Goal: Task Accomplishment & Management: Manage account settings

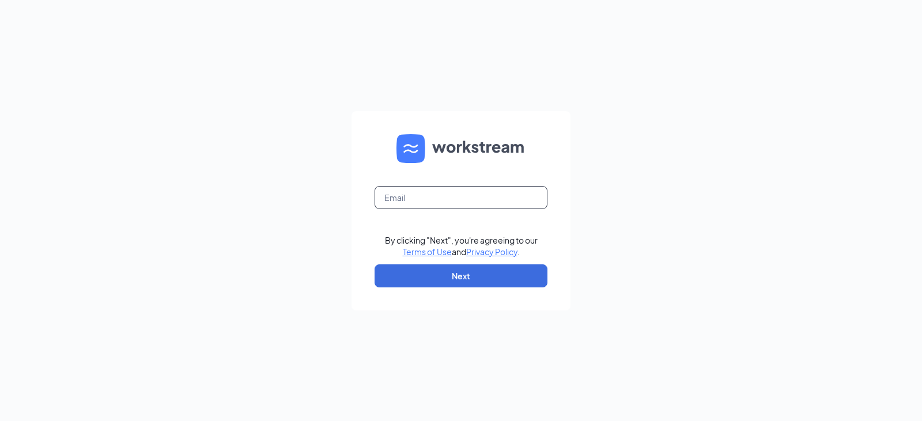
click at [459, 198] on input "text" at bounding box center [461, 197] width 173 height 23
type input "V"
type input "[EMAIL_ADDRESS][DOMAIN_NAME]"
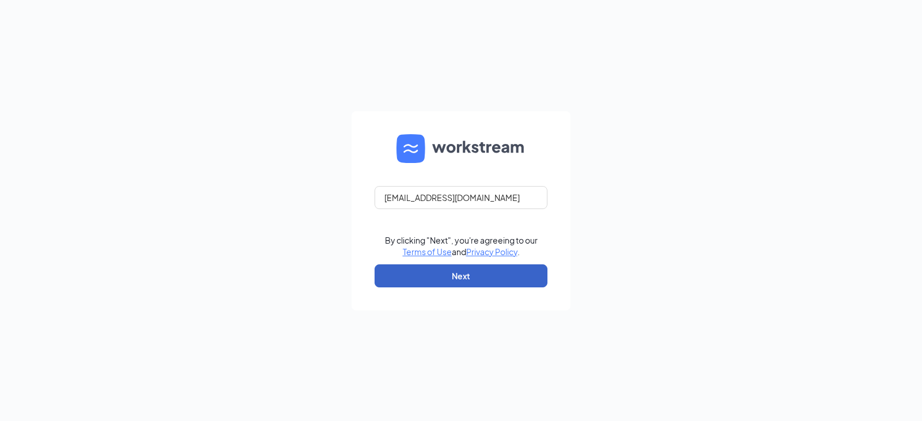
click at [461, 279] on button "Next" at bounding box center [461, 276] width 173 height 23
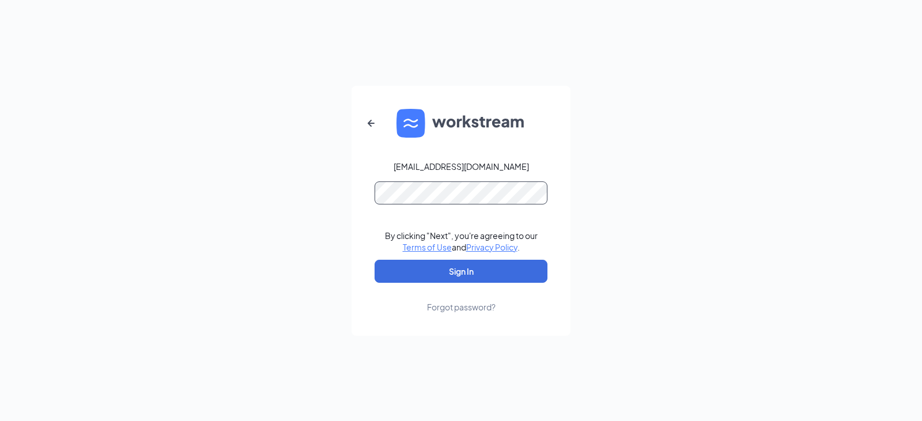
click at [375, 260] on button "Sign In" at bounding box center [461, 271] width 173 height 23
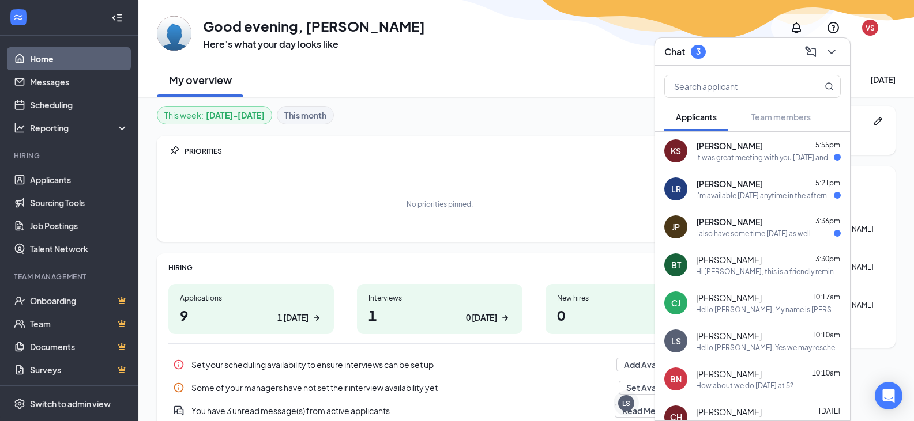
click at [776, 158] on div "It was great meeting with you [DATE] and chatting! Looking forward to hearing m…" at bounding box center [765, 158] width 138 height 10
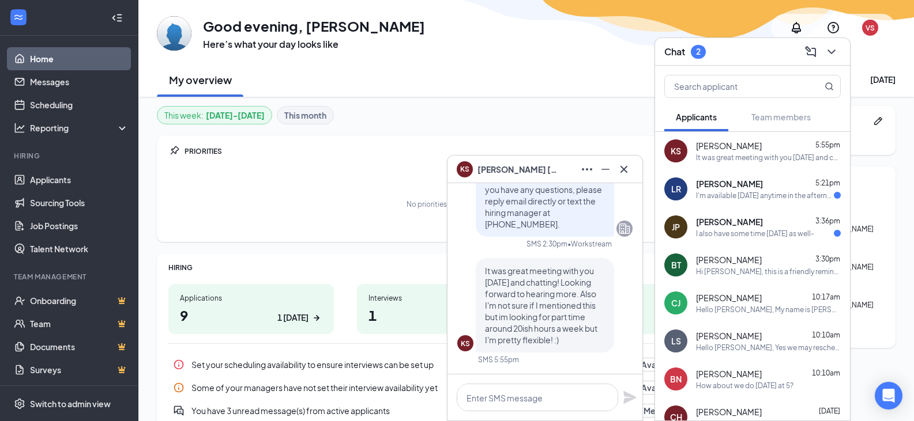
click at [767, 191] on div "I'm available [DATE] anytime in the afternoon thank you" at bounding box center [765, 196] width 138 height 10
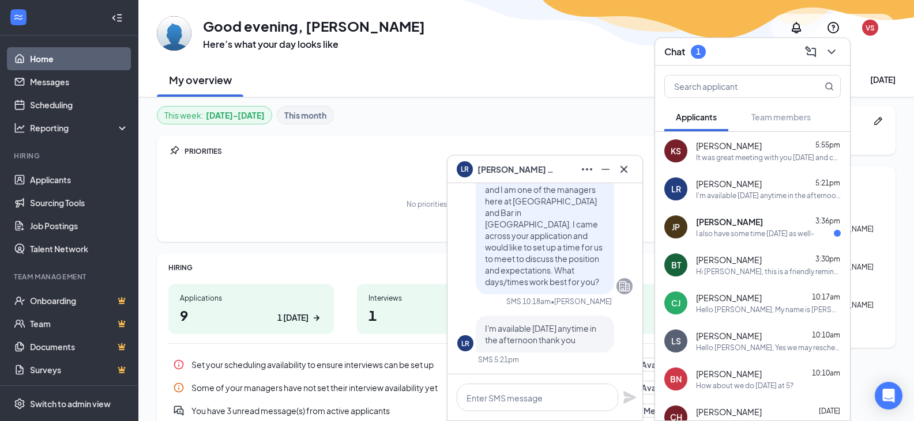
click at [767, 231] on div "I also have some time [DATE] as well-" at bounding box center [755, 234] width 118 height 10
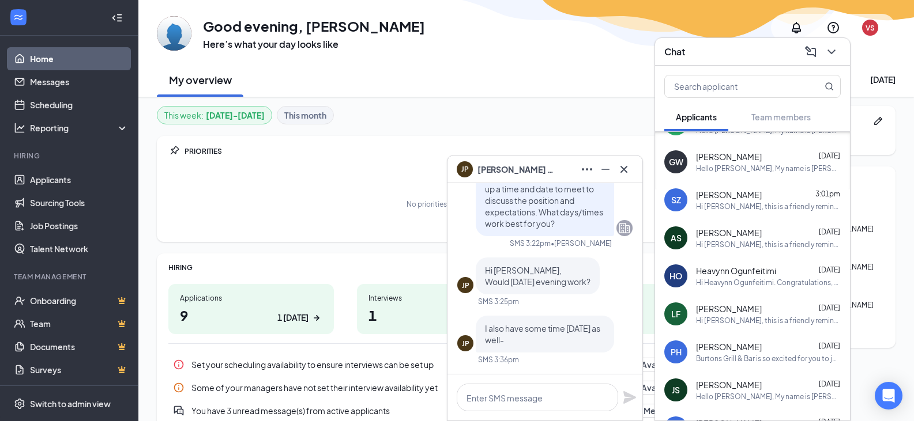
scroll to position [634, 0]
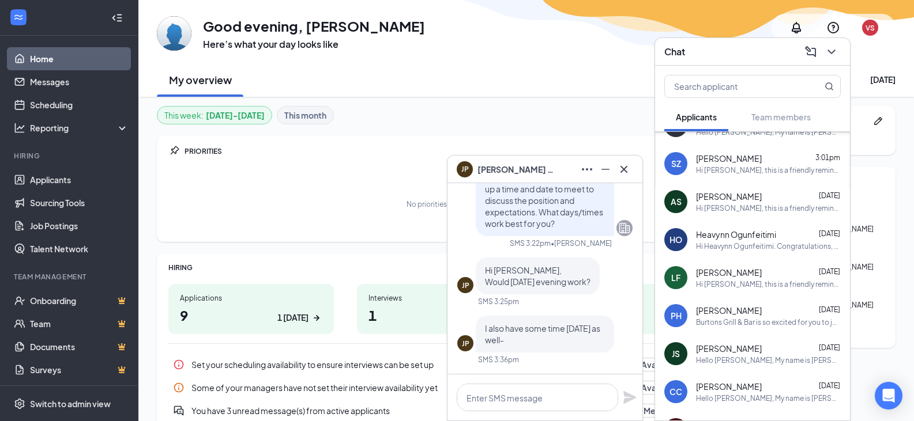
click at [750, 211] on div "Hi [PERSON_NAME], this is a friendly reminder. Your meeting with [PERSON_NAME] …" at bounding box center [768, 208] width 145 height 10
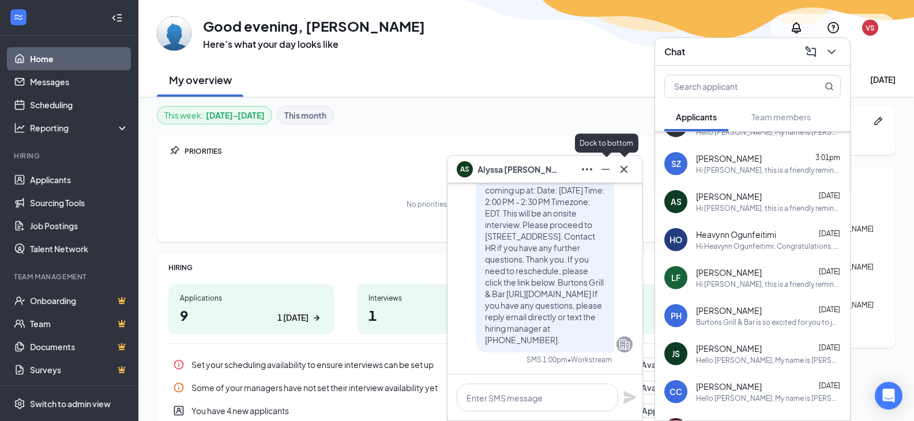
click at [606, 172] on icon "Minimize" at bounding box center [605, 170] width 14 height 14
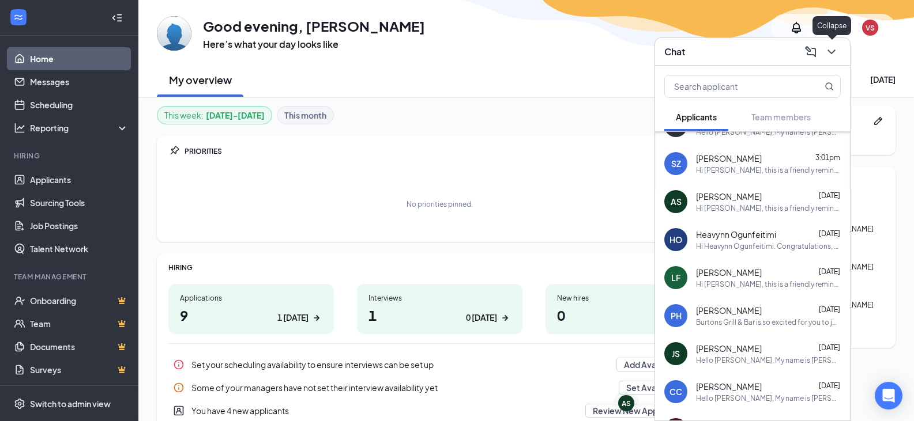
click at [839, 53] on button at bounding box center [831, 52] width 18 height 18
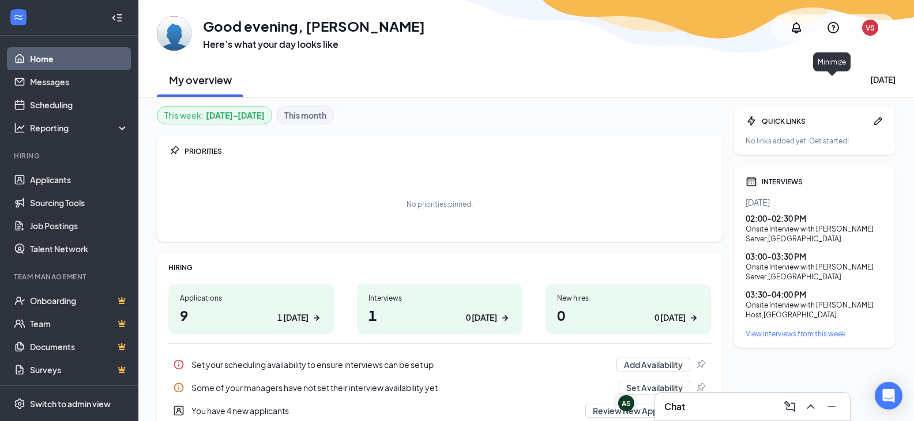
scroll to position [0, 0]
click at [626, 402] on div "AS" at bounding box center [625, 404] width 9 height 10
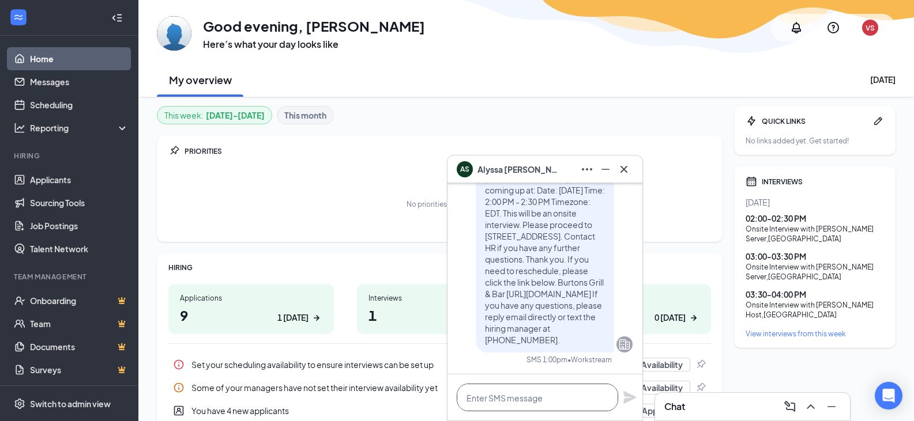
click at [565, 395] on textarea at bounding box center [536, 398] width 161 height 28
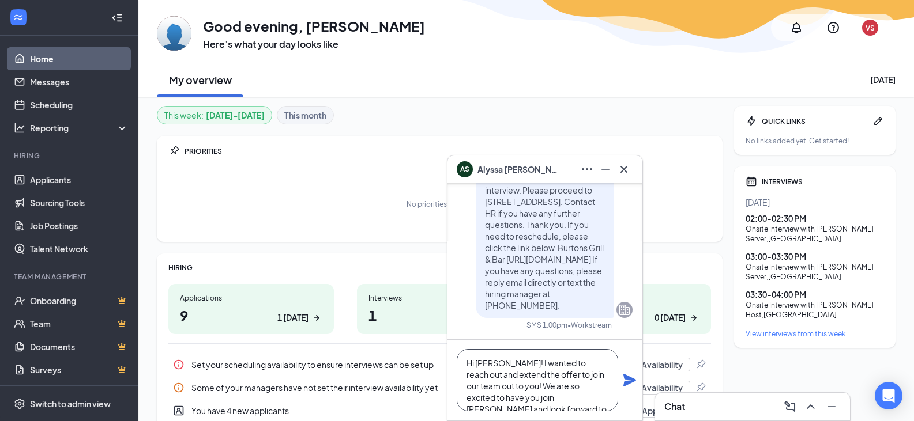
scroll to position [12, 0]
type textarea "Hi [PERSON_NAME]! I wanted to reach out and extend the offer to join our team o…"
click at [630, 382] on icon "Plane" at bounding box center [629, 380] width 13 height 13
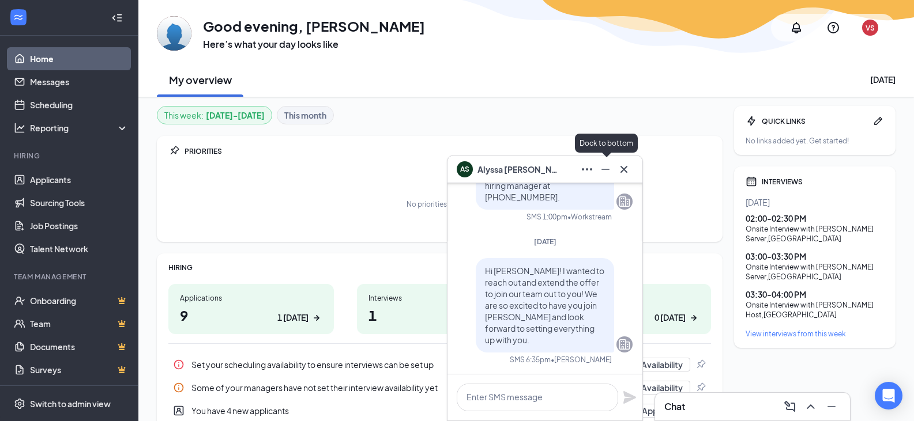
scroll to position [0, 0]
click at [606, 170] on icon "Minimize" at bounding box center [605, 170] width 14 height 14
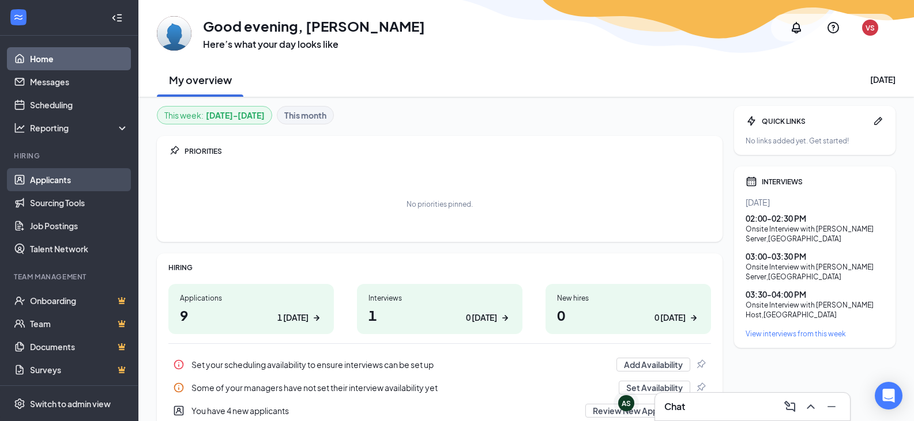
click at [56, 175] on link "Applicants" at bounding box center [79, 179] width 99 height 23
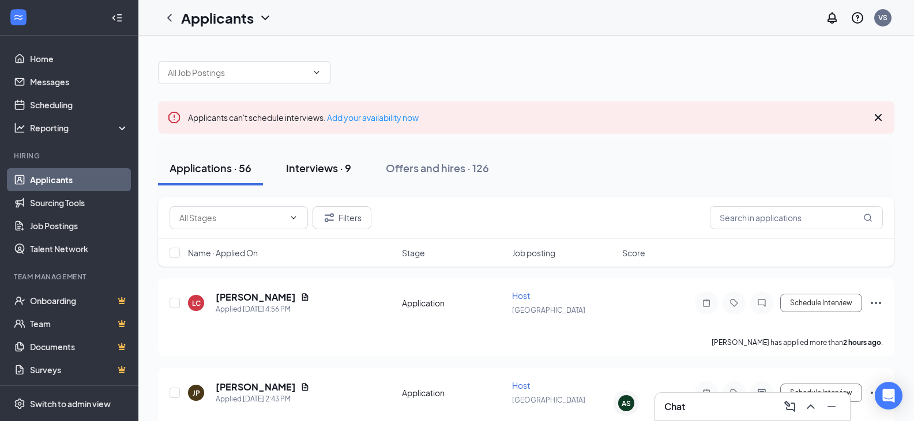
click at [314, 168] on div "Interviews · 9" at bounding box center [318, 168] width 65 height 14
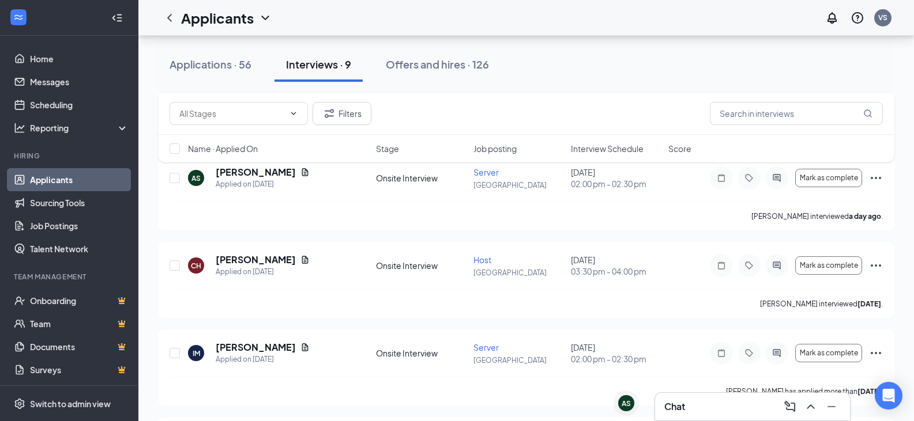
scroll to position [288, 0]
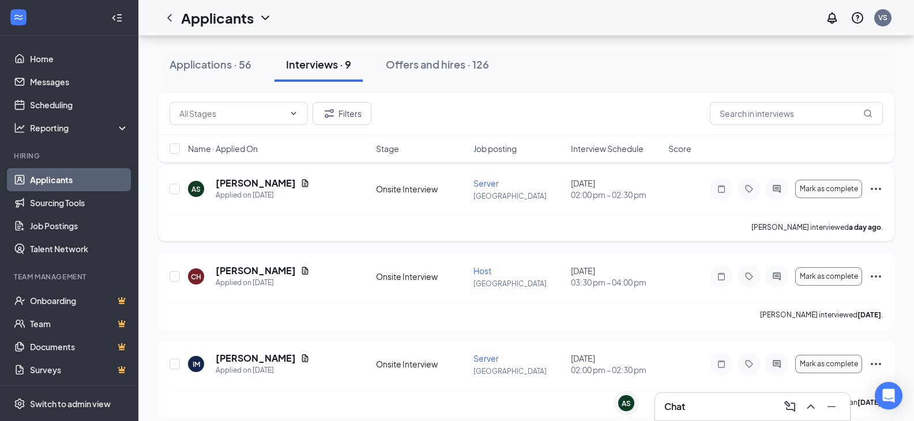
click at [878, 186] on icon "Ellipses" at bounding box center [876, 189] width 14 height 14
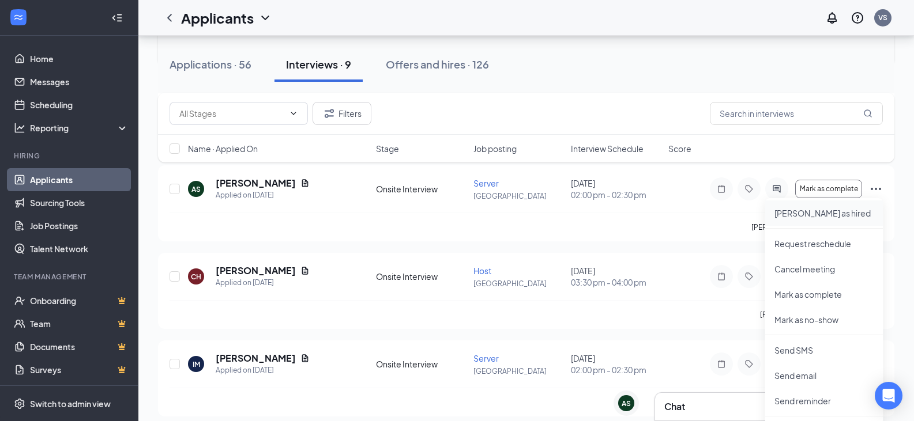
click at [819, 209] on p "[PERSON_NAME] as hired" at bounding box center [823, 213] width 99 height 12
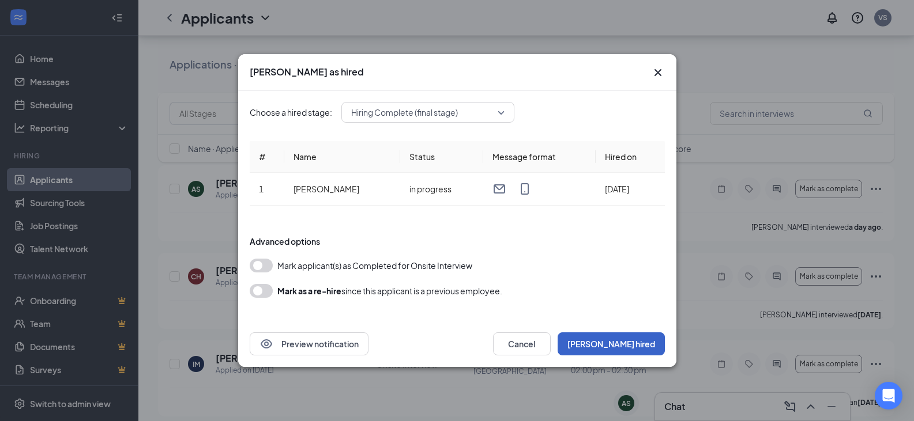
drag, startPoint x: 632, startPoint y: 335, endPoint x: 602, endPoint y: 330, distance: 30.4
click at [632, 334] on button "[PERSON_NAME] hired" at bounding box center [610, 344] width 107 height 23
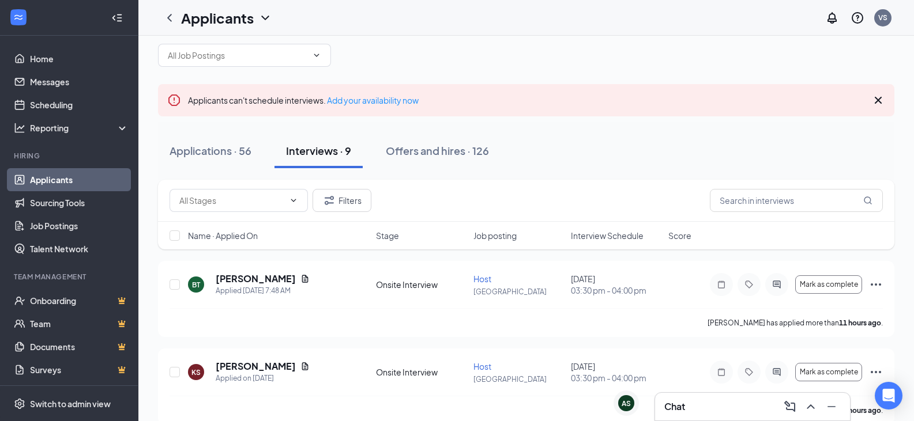
scroll to position [15, 0]
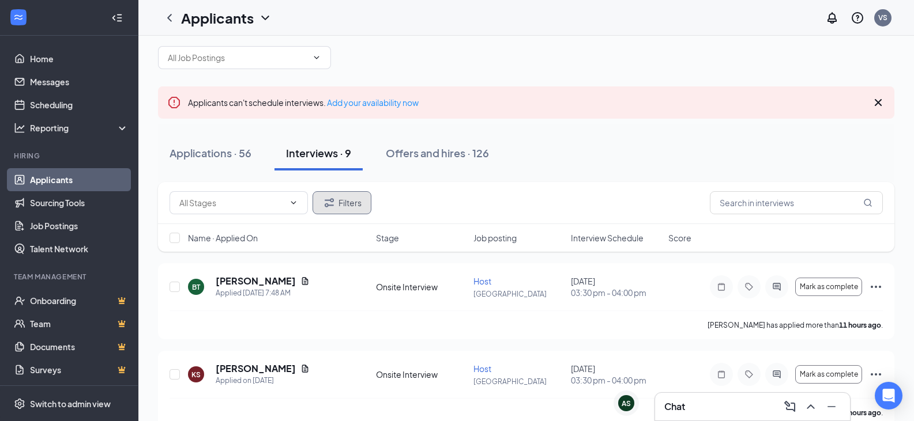
click at [354, 214] on button "Filters" at bounding box center [341, 202] width 59 height 23
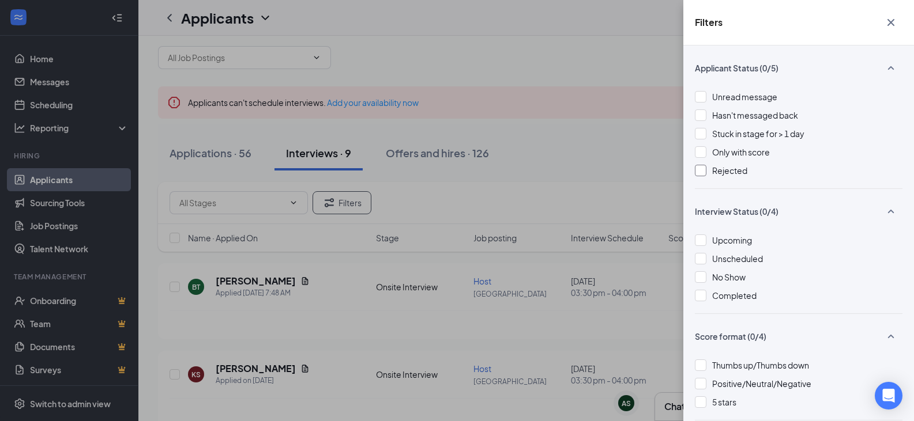
click at [704, 172] on div at bounding box center [700, 171] width 12 height 12
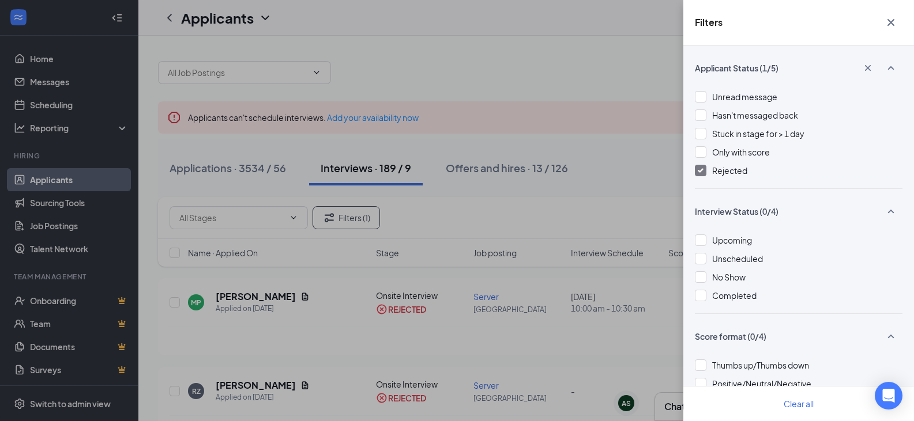
click at [559, 178] on div "Filters Applicant Status (1/5) Unread message Hasn't messaged back Stuck in sta…" at bounding box center [457, 210] width 914 height 421
click at [892, 18] on icon "Cross" at bounding box center [891, 23] width 14 height 14
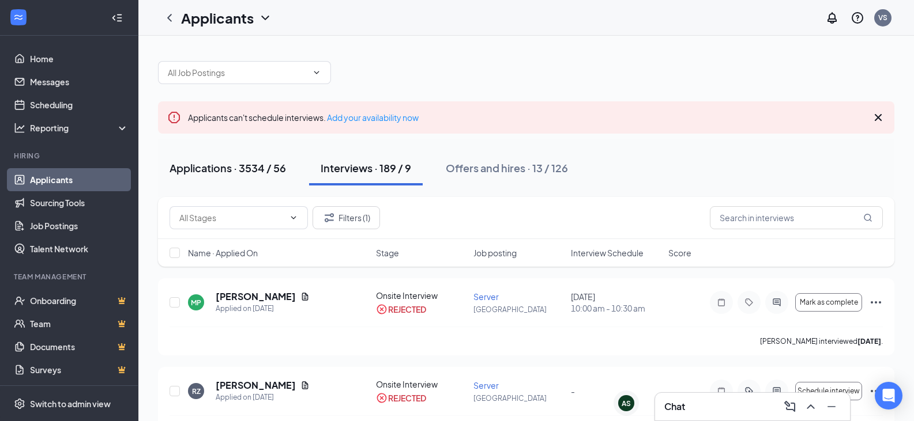
click at [231, 161] on div "Applications · 3534 / 56" at bounding box center [227, 168] width 116 height 14
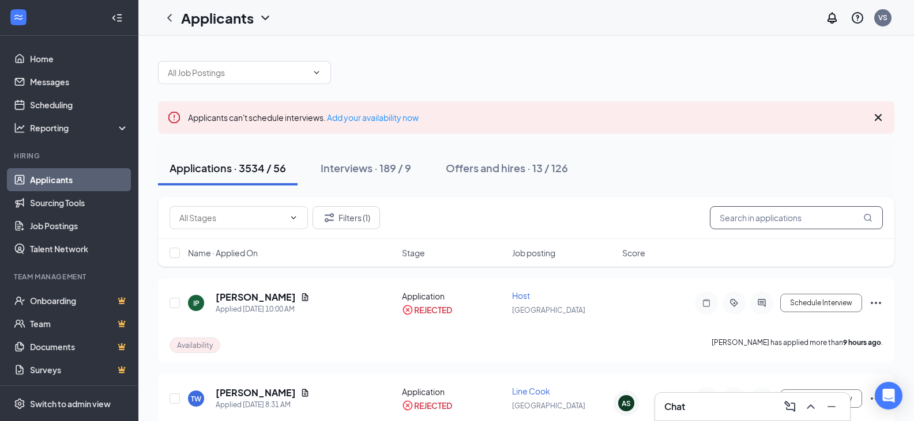
click at [804, 215] on input "text" at bounding box center [795, 217] width 173 height 23
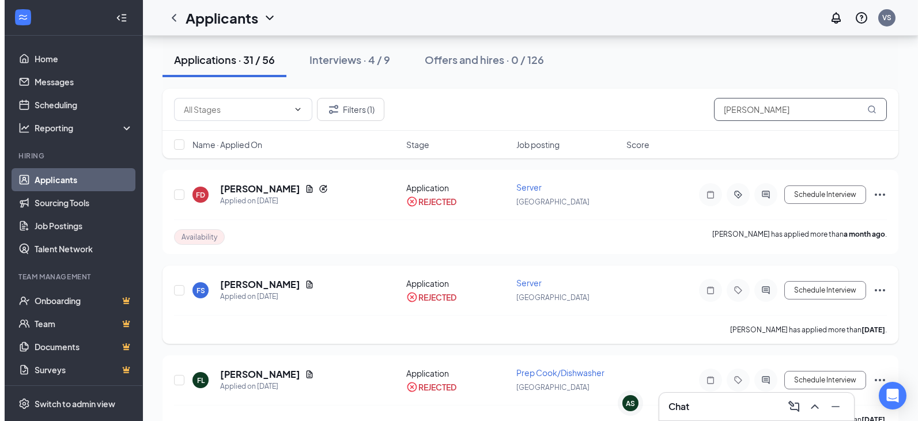
scroll to position [173, 0]
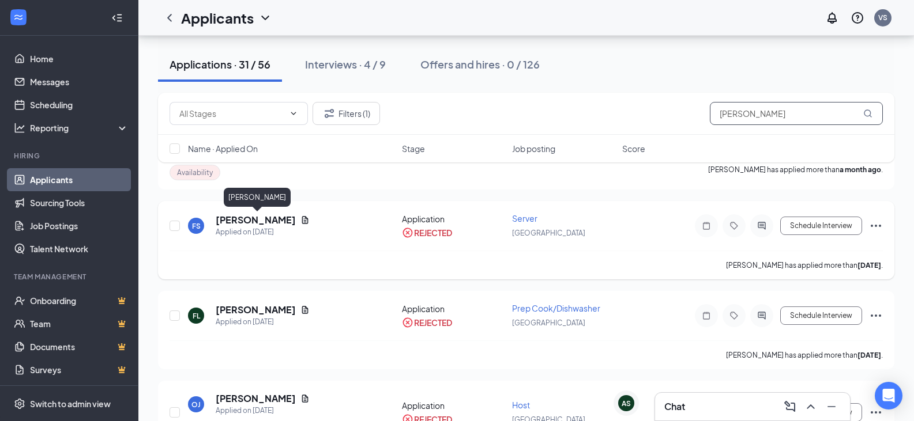
type input "[PERSON_NAME]"
click at [294, 220] on h5 "[PERSON_NAME]" at bounding box center [256, 220] width 80 height 13
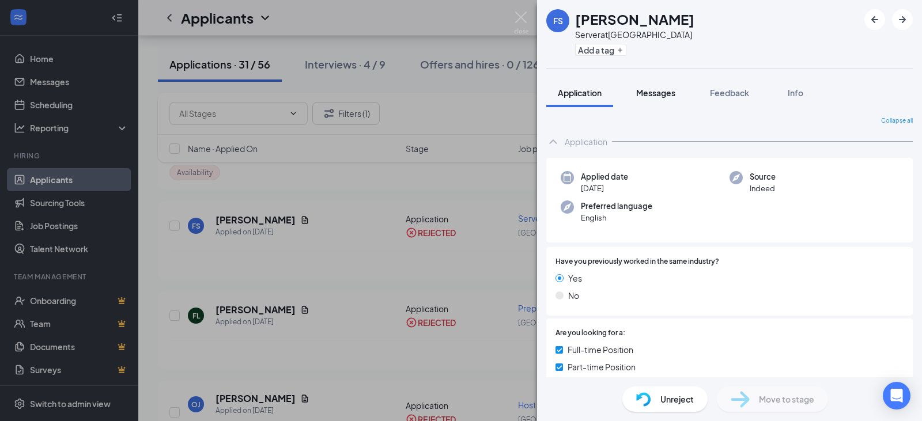
click at [663, 93] on span "Messages" at bounding box center [655, 93] width 39 height 10
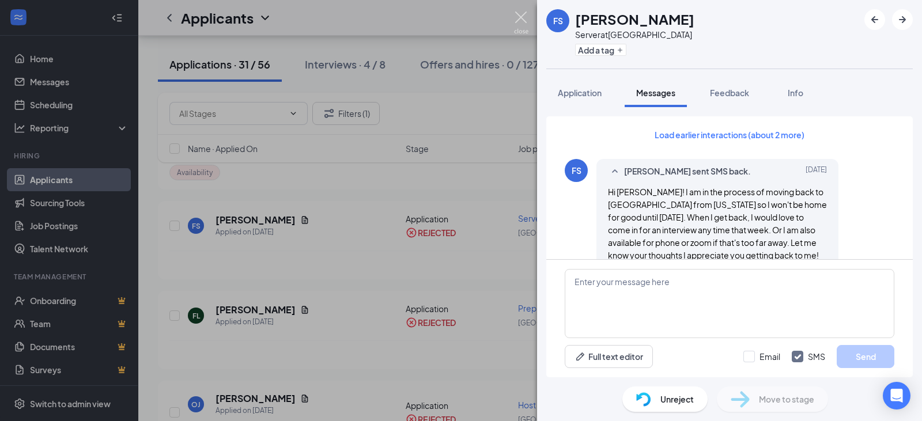
click at [522, 20] on img at bounding box center [521, 23] width 14 height 22
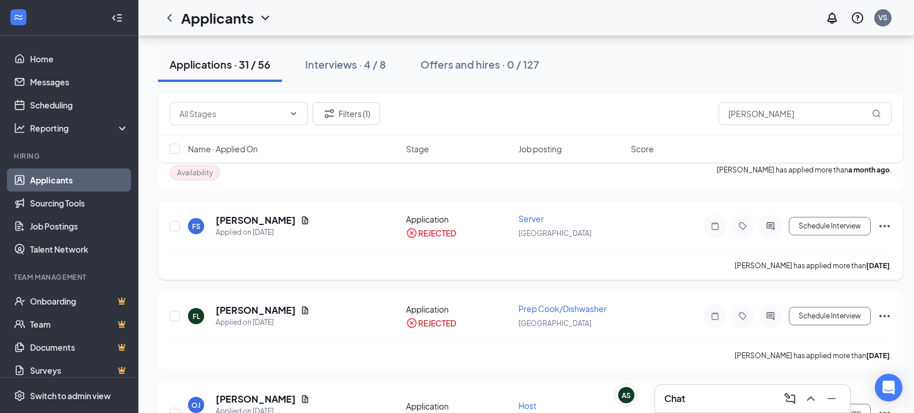
click at [443, 232] on div "REJECTED" at bounding box center [437, 233] width 38 height 12
drag, startPoint x: 423, startPoint y: 218, endPoint x: 342, endPoint y: 221, distance: 81.3
click at [422, 218] on div "Application" at bounding box center [458, 219] width 105 height 12
click at [279, 217] on h5 "[PERSON_NAME]" at bounding box center [256, 220] width 80 height 13
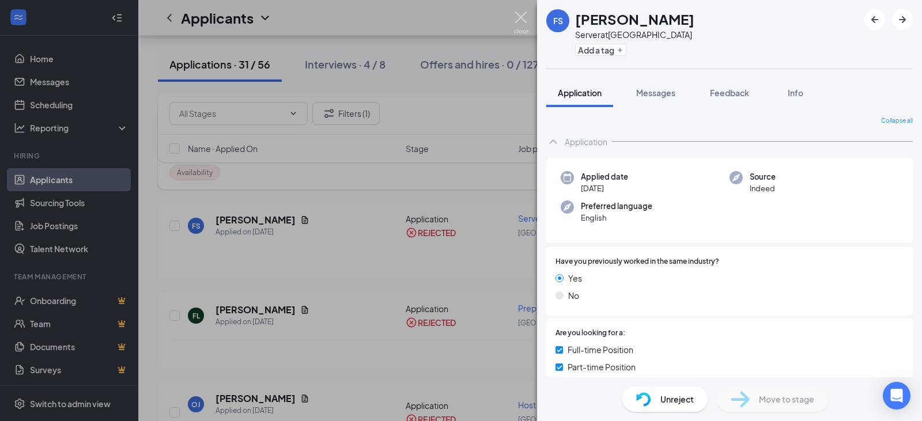
drag, startPoint x: 518, startPoint y: 14, endPoint x: 310, endPoint y: 189, distance: 272.0
click at [518, 14] on img at bounding box center [521, 23] width 14 height 22
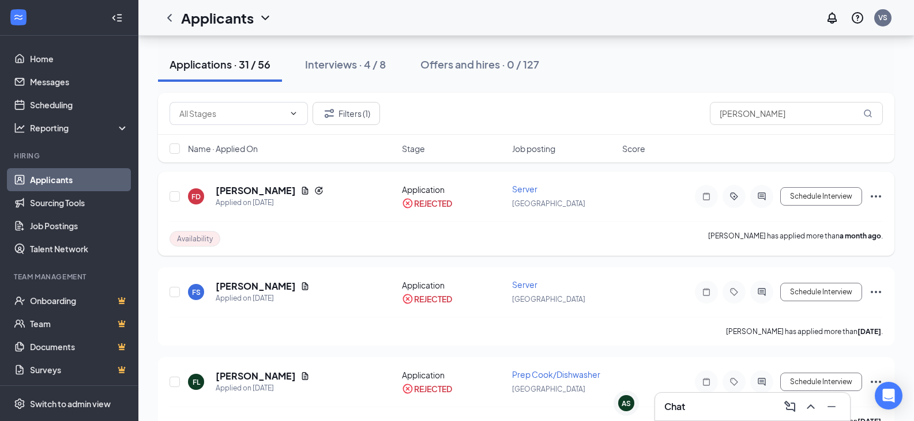
scroll to position [115, 0]
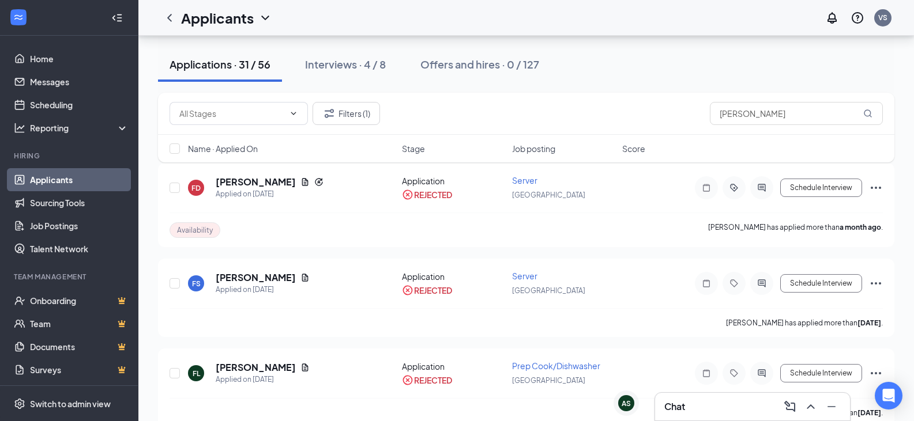
click at [61, 183] on link "Applicants" at bounding box center [79, 179] width 99 height 23
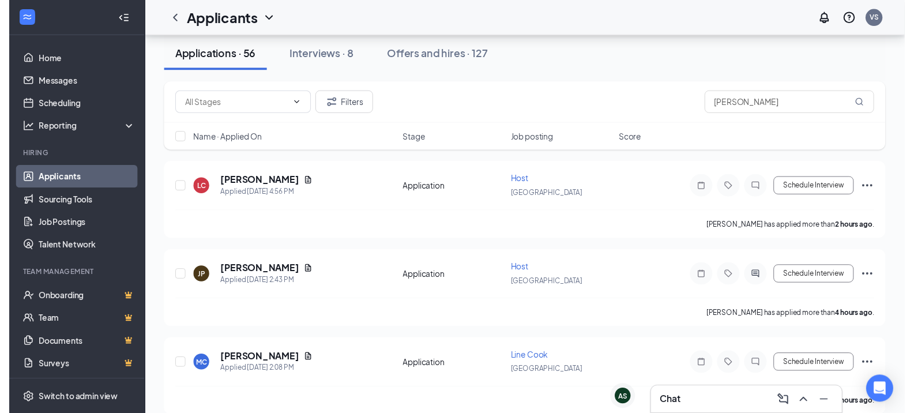
scroll to position [115, 0]
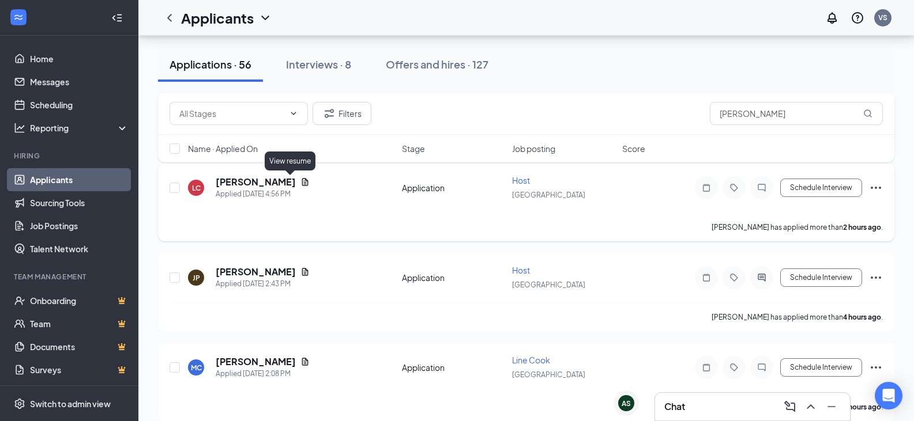
click at [300, 182] on icon "Document" at bounding box center [304, 182] width 9 height 9
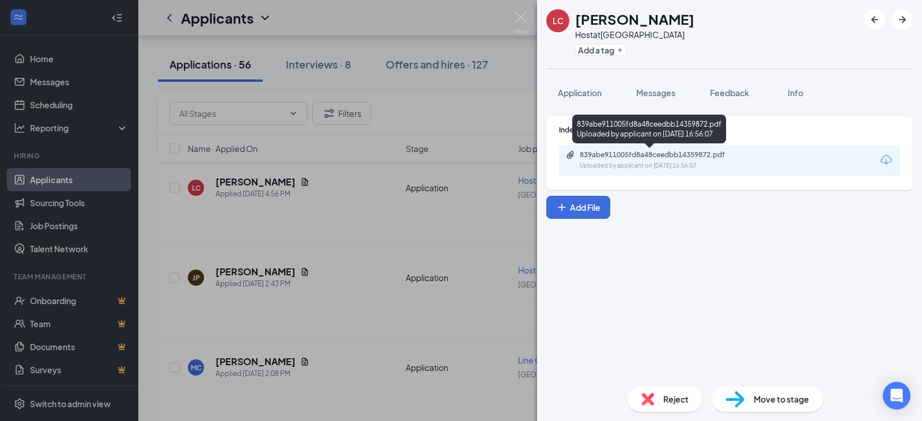
click at [651, 161] on div "839abe911005fd8a48ceedbb14359872.pdf Uploaded by applicant on [DATE] 16:56:07" at bounding box center [659, 160] width 187 height 20
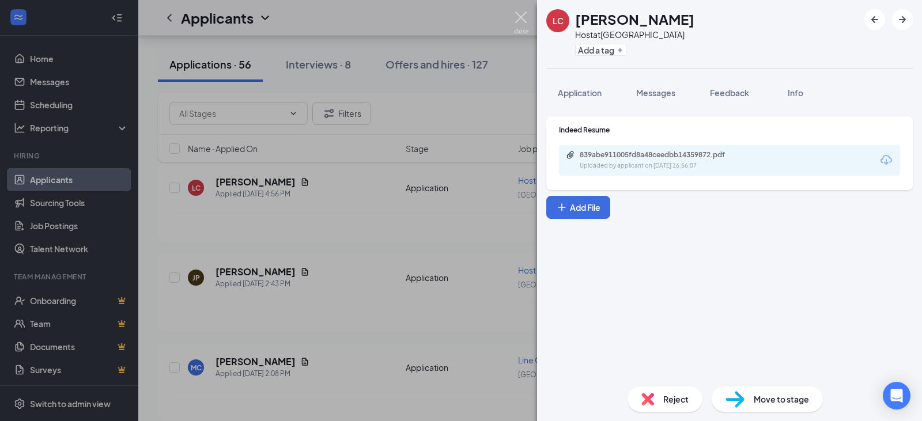
click at [526, 12] on img at bounding box center [521, 23] width 14 height 22
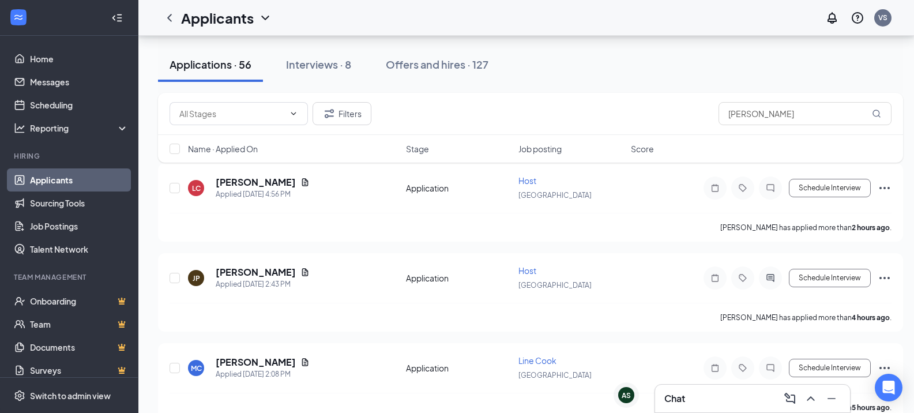
click at [690, 397] on div "Chat" at bounding box center [752, 398] width 176 height 18
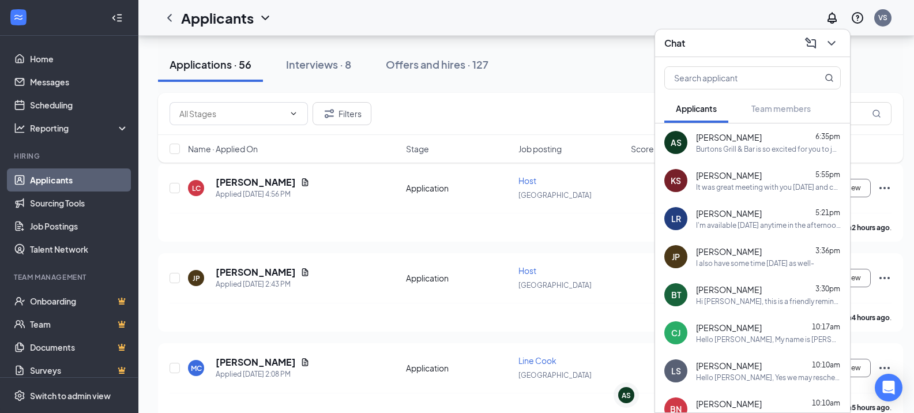
click at [753, 183] on div "It was great meeting with you [DATE] and chatting! Looking forward to hearing m…" at bounding box center [768, 187] width 145 height 10
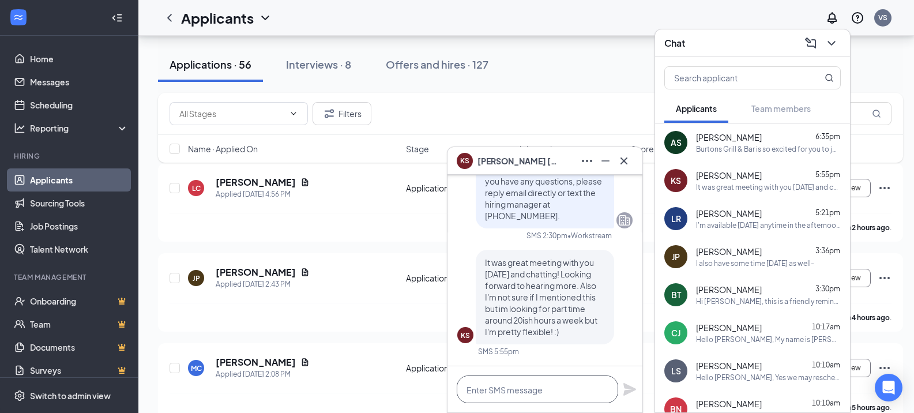
click at [566, 391] on textarea at bounding box center [536, 389] width 161 height 28
type textarea "Perfect! Not a problem."
click at [625, 390] on icon "Plane" at bounding box center [629, 389] width 13 height 13
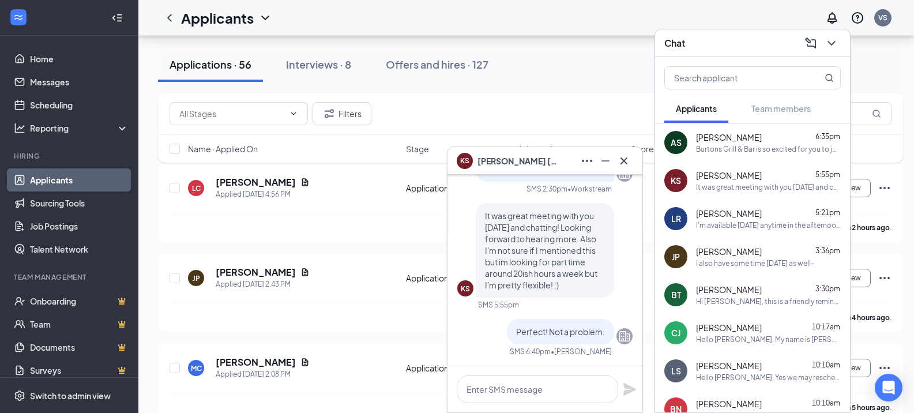
click at [773, 223] on div "I'm available [DATE] anytime in the afternoon thank you" at bounding box center [768, 225] width 145 height 10
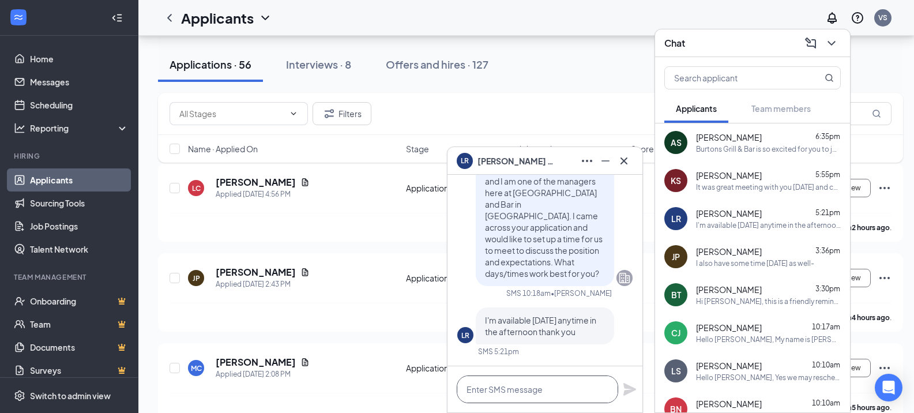
click at [541, 388] on textarea at bounding box center [536, 389] width 161 height 28
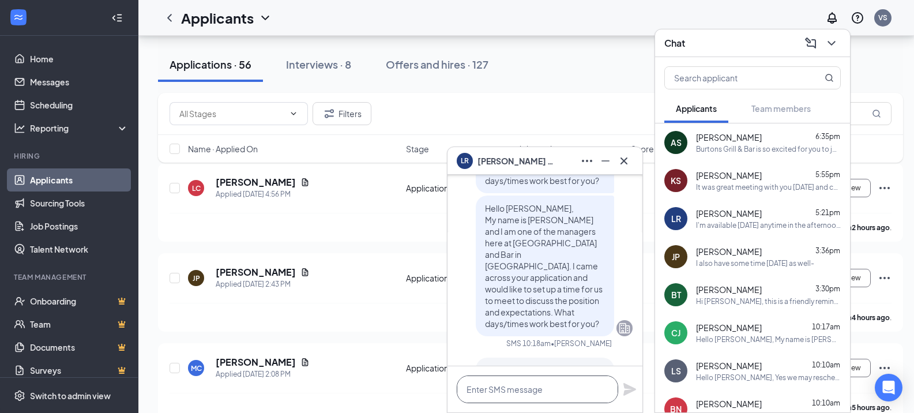
scroll to position [0, 0]
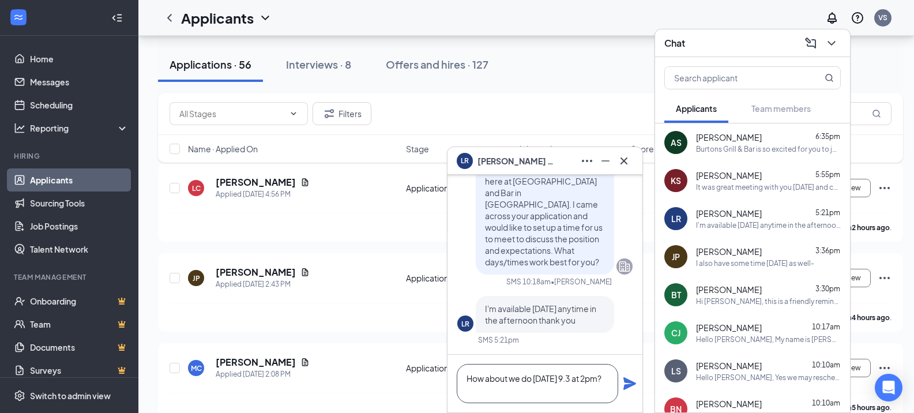
type textarea "How about we do [DATE] 9.3 at 2pm?"
click at [632, 379] on icon "Plane" at bounding box center [629, 383] width 14 height 14
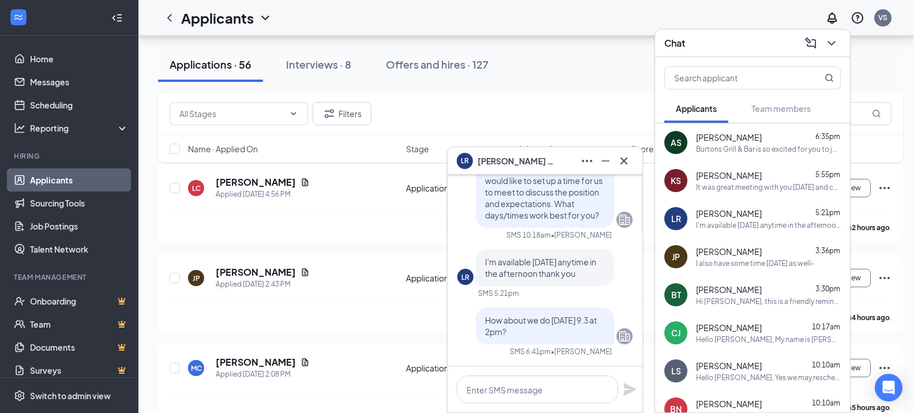
click at [762, 253] on div "[PERSON_NAME] 3:36pm" at bounding box center [768, 252] width 145 height 12
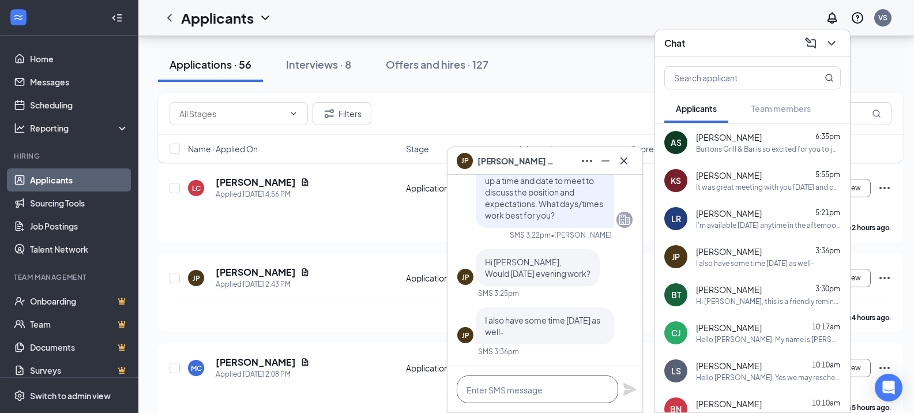
click at [545, 392] on textarea at bounding box center [536, 389] width 161 height 28
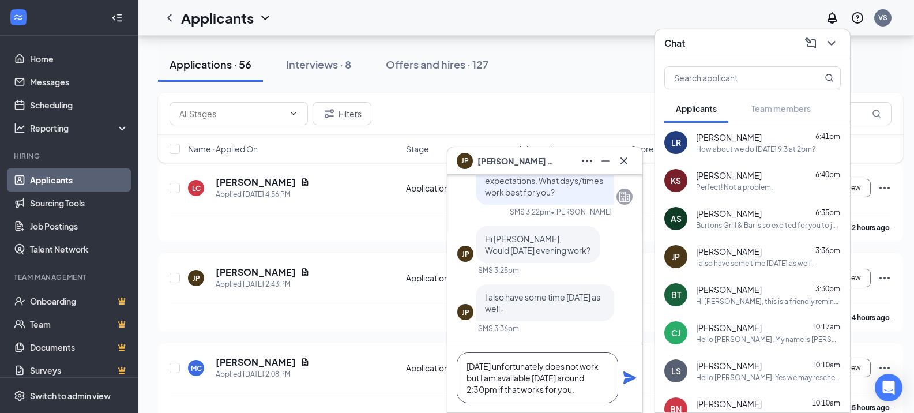
type textarea "[DATE] unfortunately does not work but I am available [DATE] around 2:30pm if t…"
click at [631, 376] on icon "Plane" at bounding box center [629, 377] width 13 height 13
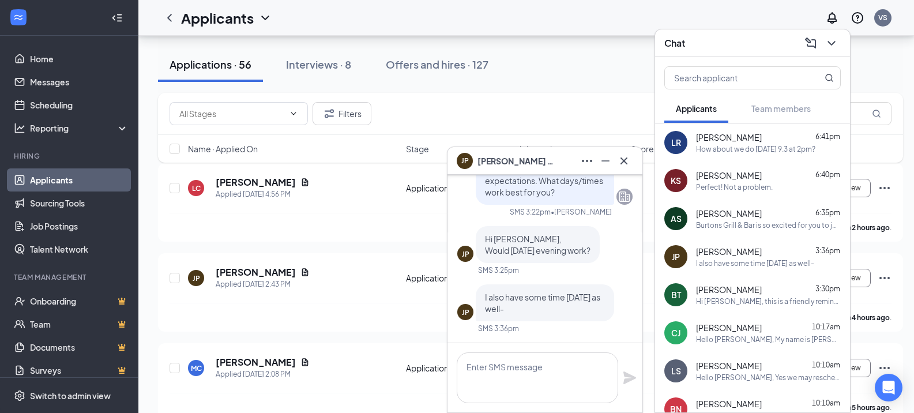
scroll to position [0, 0]
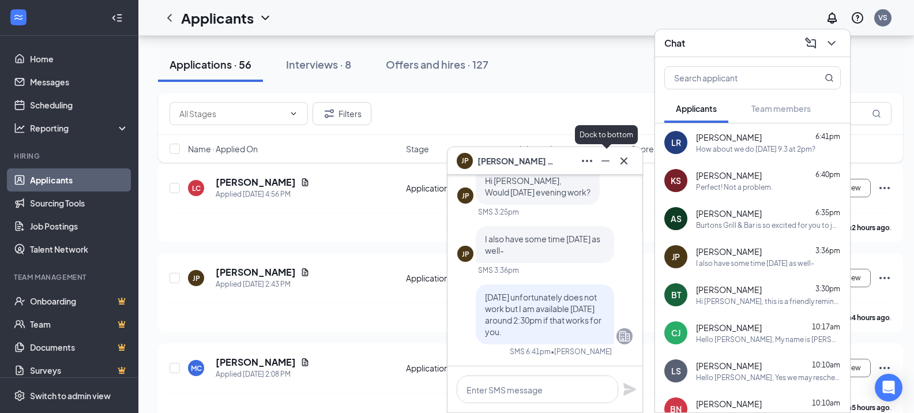
click at [602, 158] on icon "Minimize" at bounding box center [605, 161] width 14 height 14
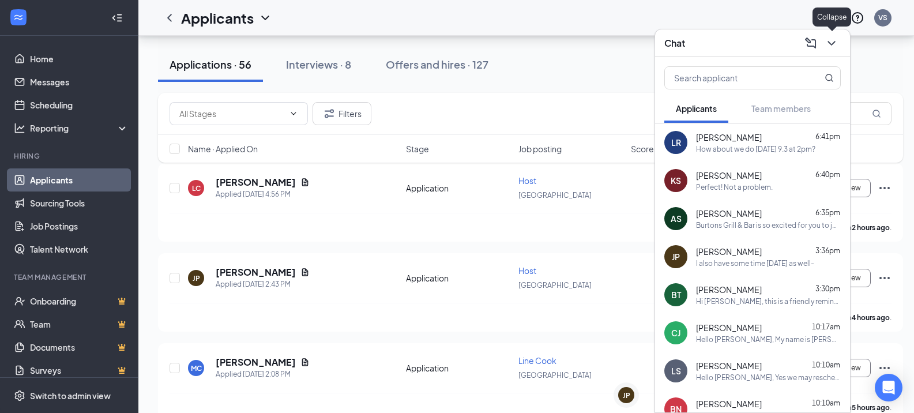
click at [825, 40] on icon "ChevronDown" at bounding box center [831, 43] width 14 height 14
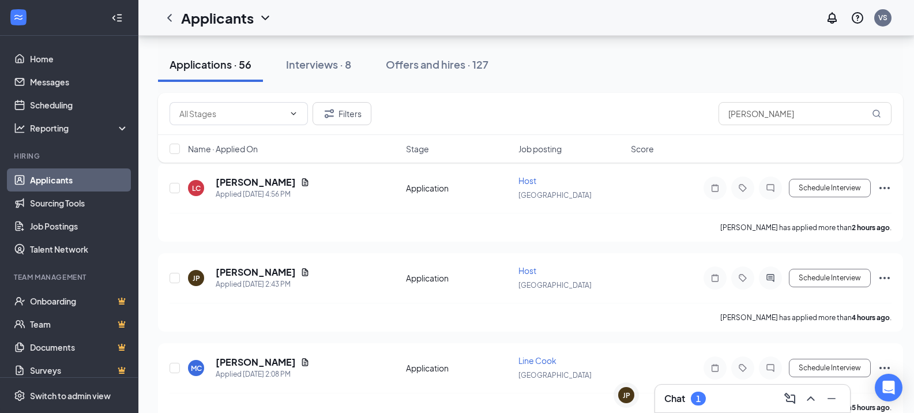
click at [718, 395] on div "Chat 1" at bounding box center [752, 398] width 176 height 18
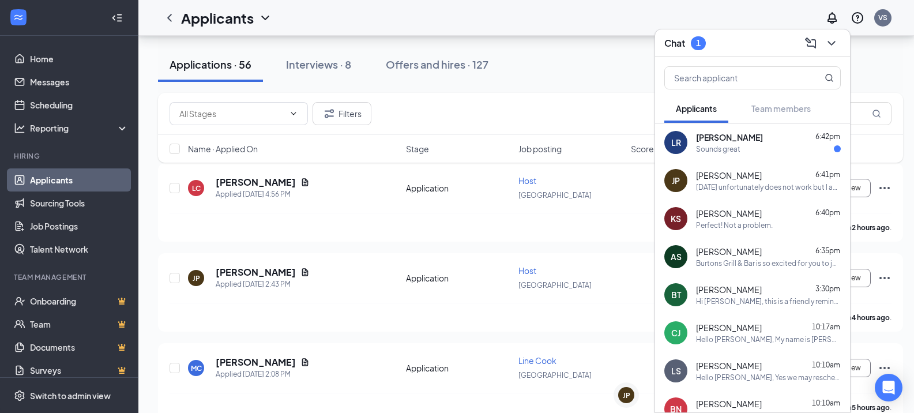
click at [780, 146] on div "Sounds great" at bounding box center [768, 149] width 145 height 10
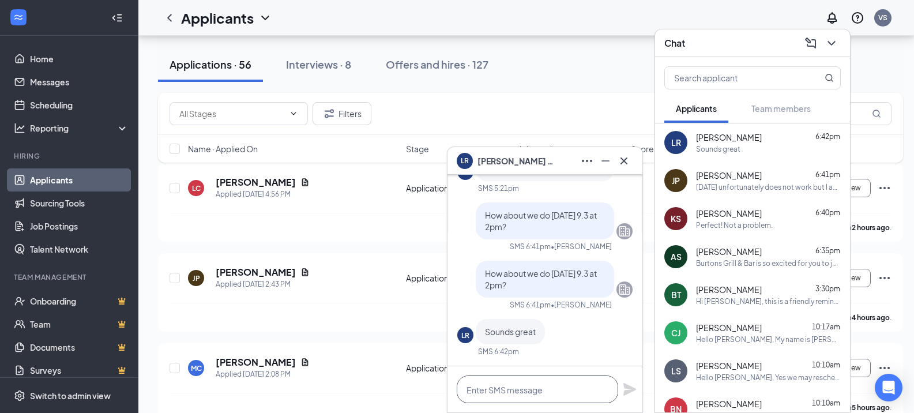
click at [535, 391] on textarea at bounding box center [536, 389] width 161 height 28
type textarea "Perfect, I will see you then."
click at [629, 387] on icon "Plane" at bounding box center [629, 389] width 13 height 13
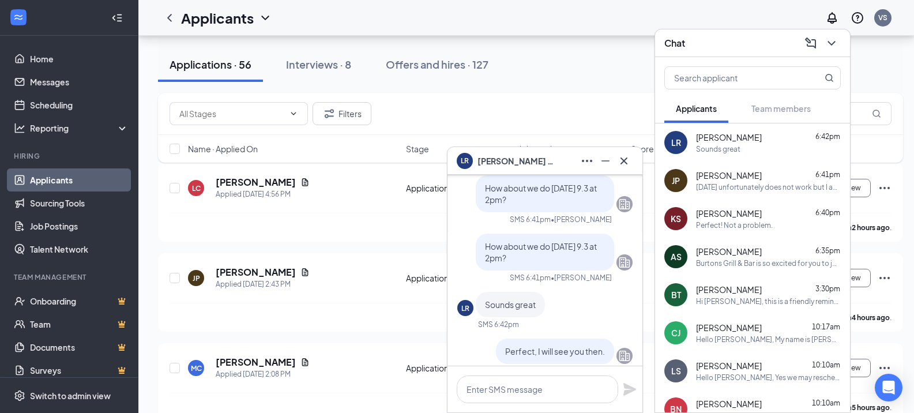
scroll to position [0, 0]
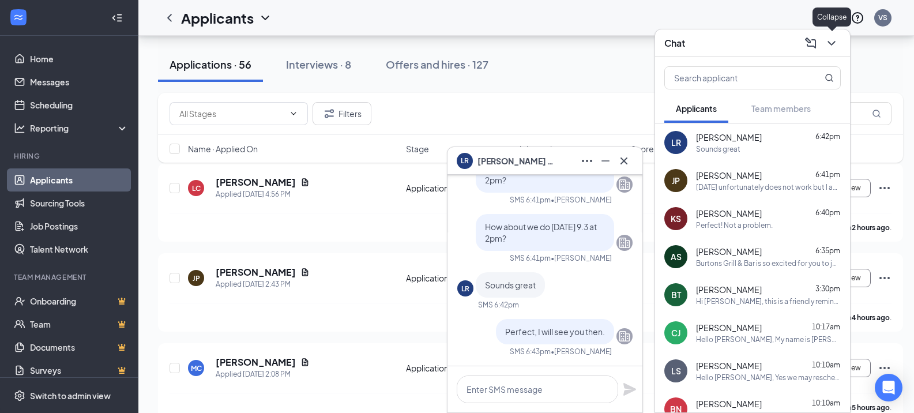
click at [831, 43] on icon "ChevronDown" at bounding box center [831, 43] width 14 height 14
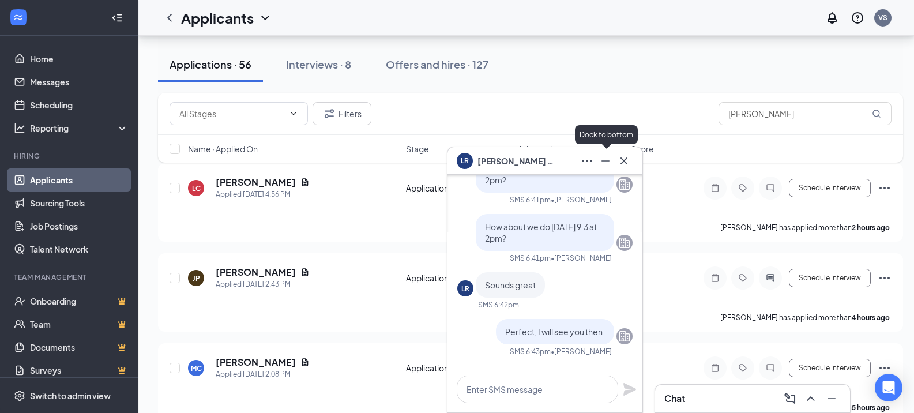
click at [603, 164] on icon "Minimize" at bounding box center [605, 161] width 14 height 14
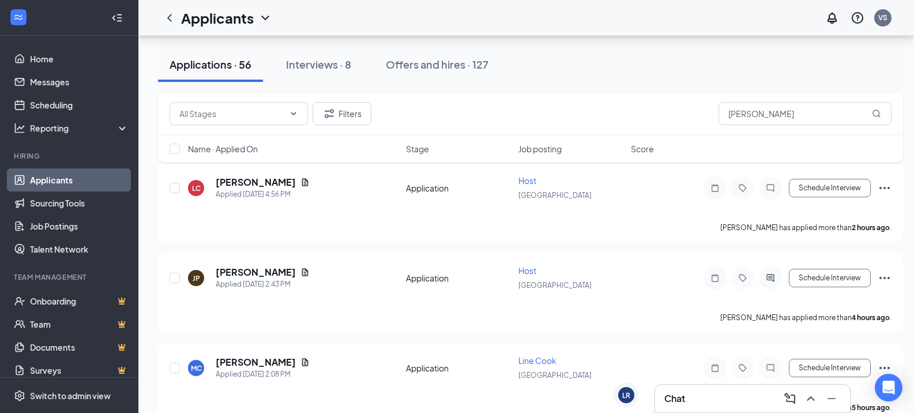
click at [682, 394] on h3 "Chat" at bounding box center [674, 398] width 21 height 13
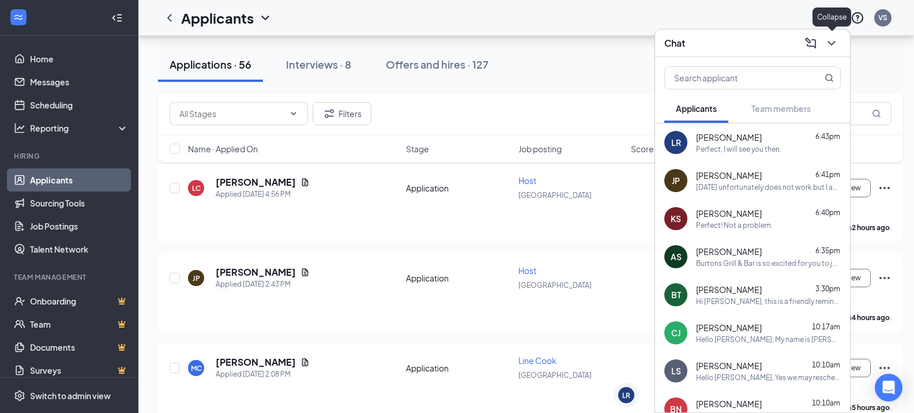
click at [829, 41] on icon "ChevronDown" at bounding box center [831, 43] width 14 height 14
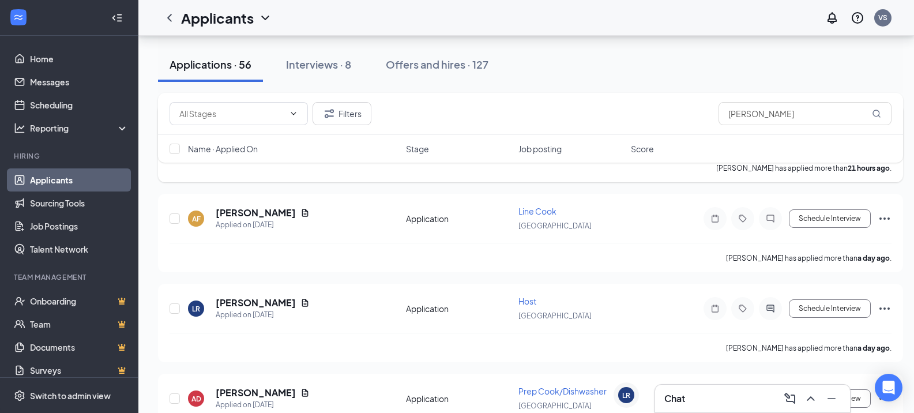
scroll to position [634, 0]
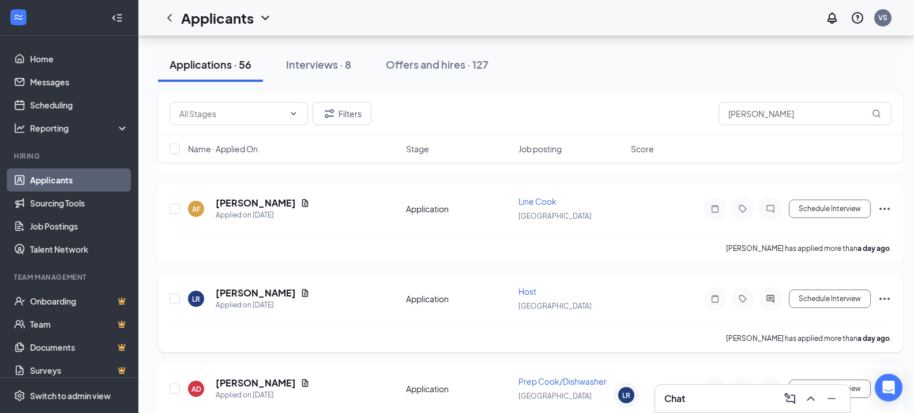
click at [882, 299] on icon "Ellipses" at bounding box center [884, 299] width 14 height 14
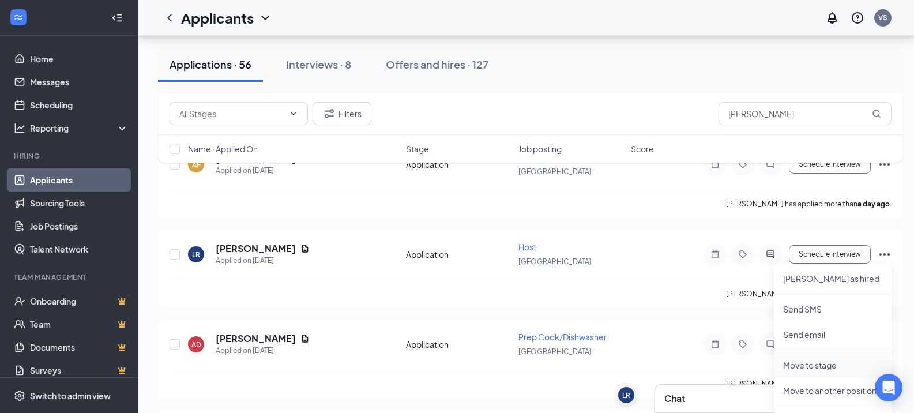
scroll to position [692, 0]
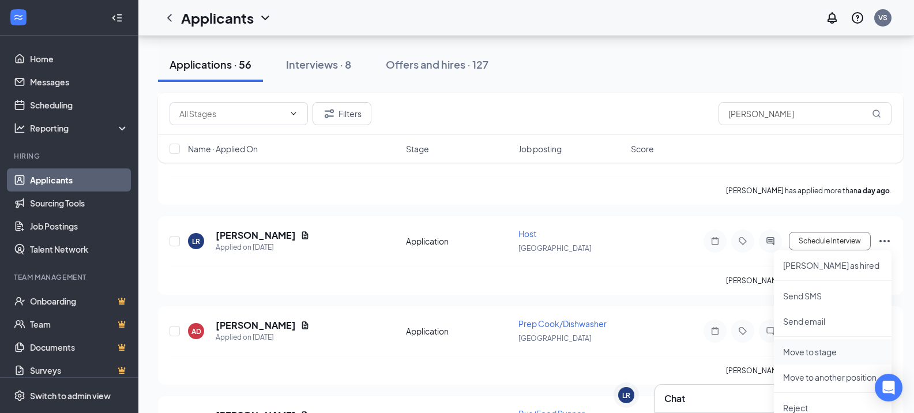
click at [820, 352] on p "Move to stage" at bounding box center [832, 352] width 99 height 12
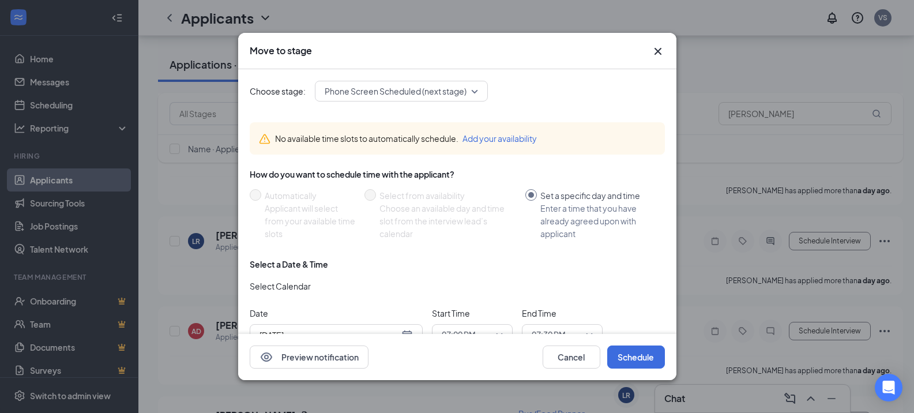
click at [395, 82] on span "Phone Screen Scheduled (next stage)" at bounding box center [395, 90] width 142 height 17
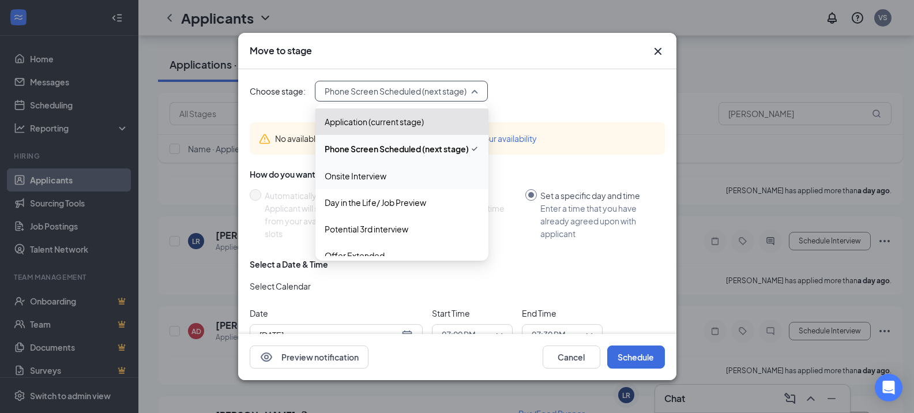
click at [369, 169] on span "Onsite Interview" at bounding box center [355, 175] width 62 height 13
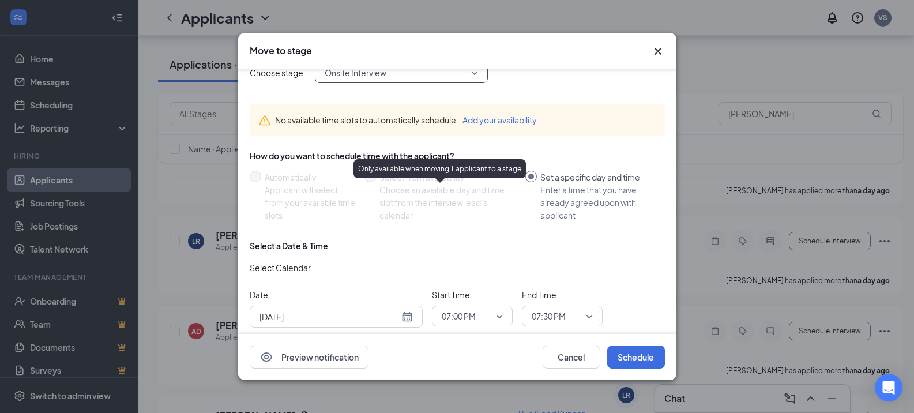
scroll to position [35, 0]
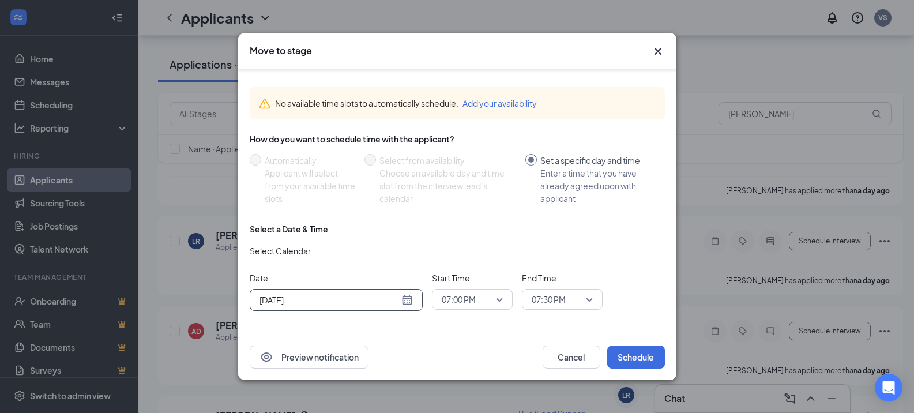
click at [406, 299] on div "[DATE]" at bounding box center [335, 299] width 153 height 13
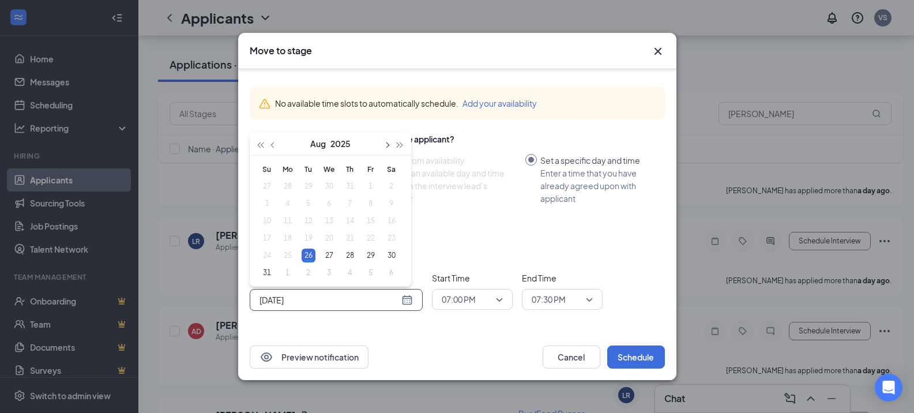
click at [386, 142] on span "button" at bounding box center [387, 145] width 6 height 6
type input "[DATE]"
click at [329, 179] on div "3" at bounding box center [329, 186] width 14 height 14
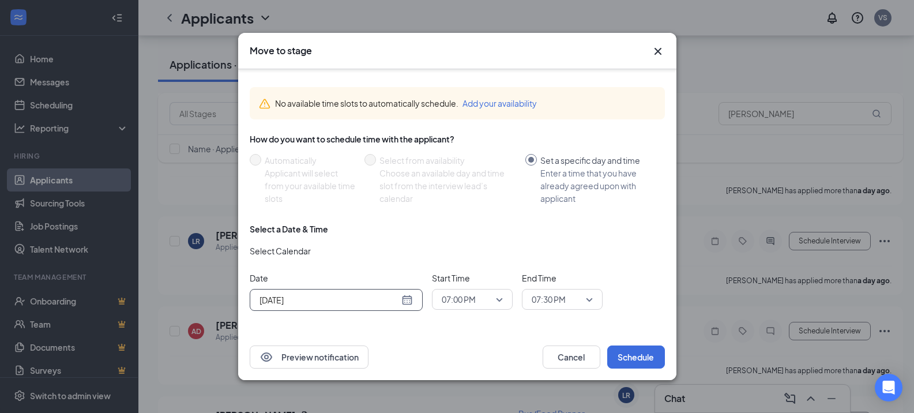
click at [478, 299] on span "07:00 PM" at bounding box center [466, 298] width 51 height 17
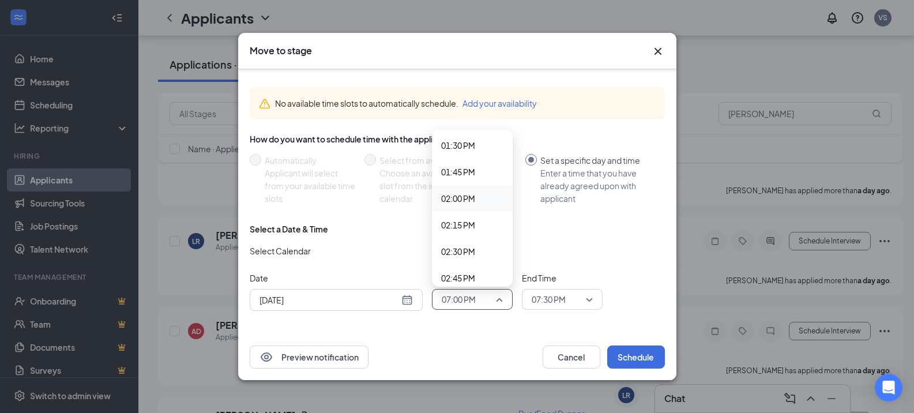
click at [462, 195] on span "02:00 PM" at bounding box center [458, 198] width 34 height 13
click at [571, 293] on span "07:30 PM" at bounding box center [556, 298] width 51 height 17
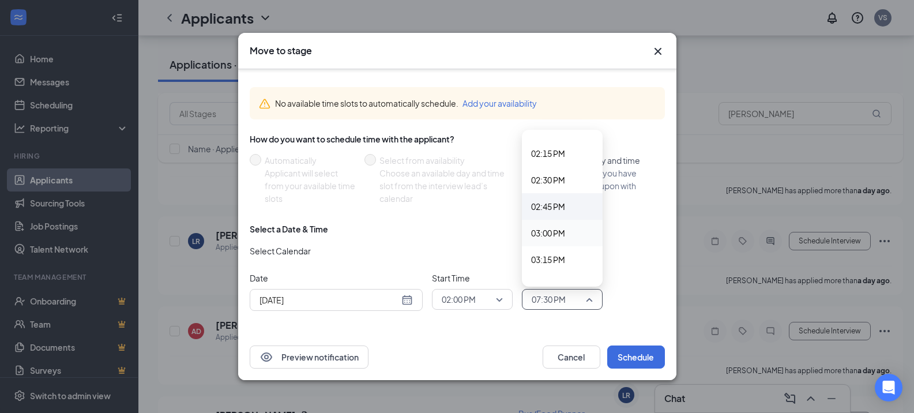
scroll to position [1487, 0]
click at [548, 195] on span "02:30 PM" at bounding box center [548, 198] width 34 height 13
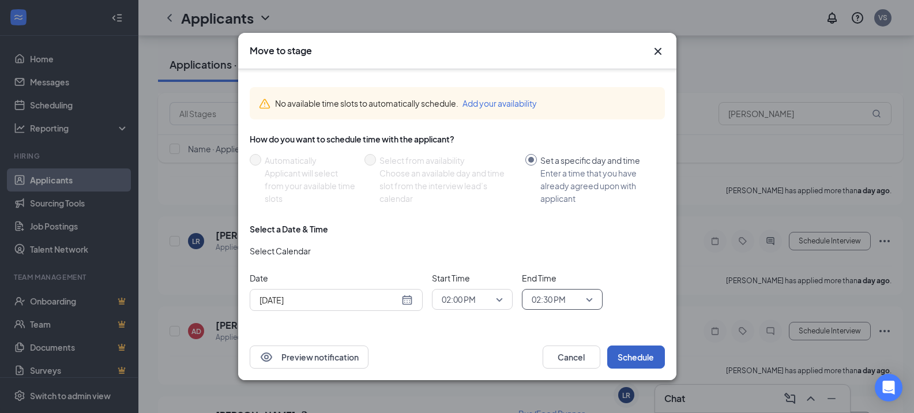
click at [631, 360] on button "Schedule" at bounding box center [636, 356] width 58 height 23
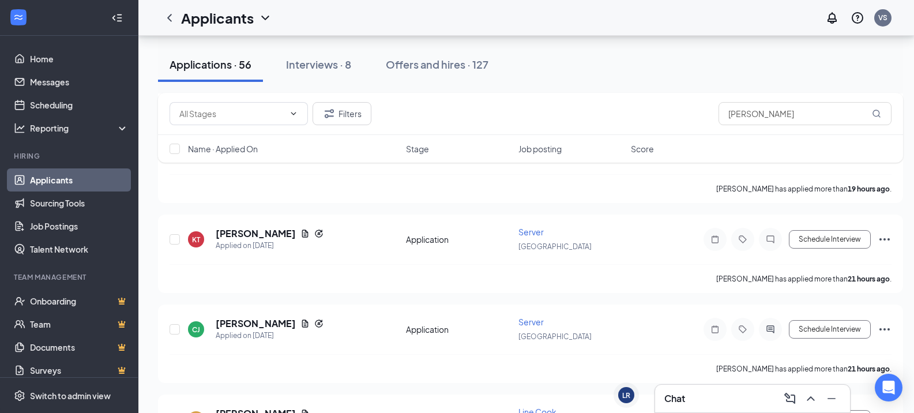
scroll to position [403, 0]
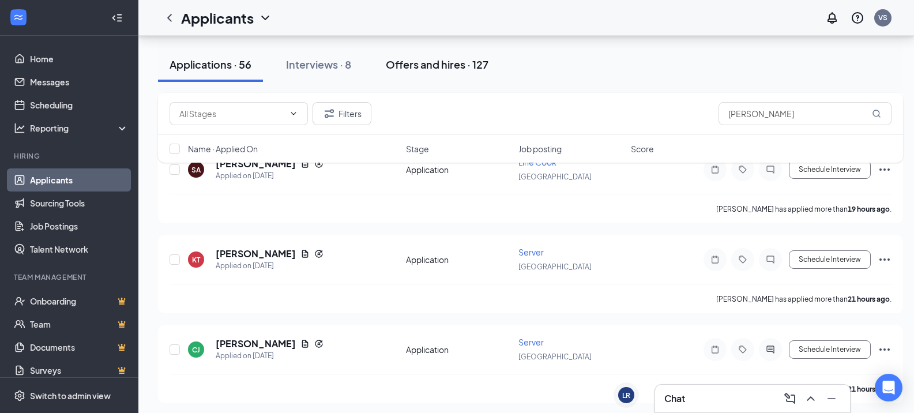
click at [433, 63] on div "Offers and hires · 127" at bounding box center [437, 64] width 103 height 14
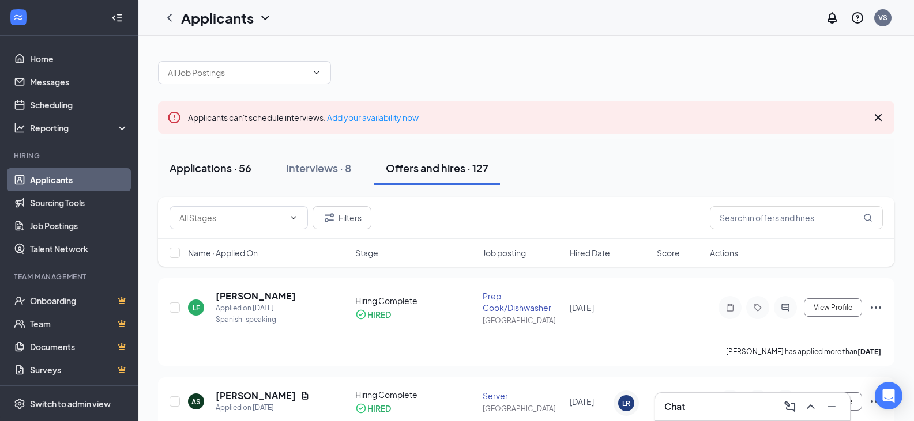
click at [217, 171] on div "Applications · 56" at bounding box center [210, 168] width 82 height 14
